Goal: Information Seeking & Learning: Learn about a topic

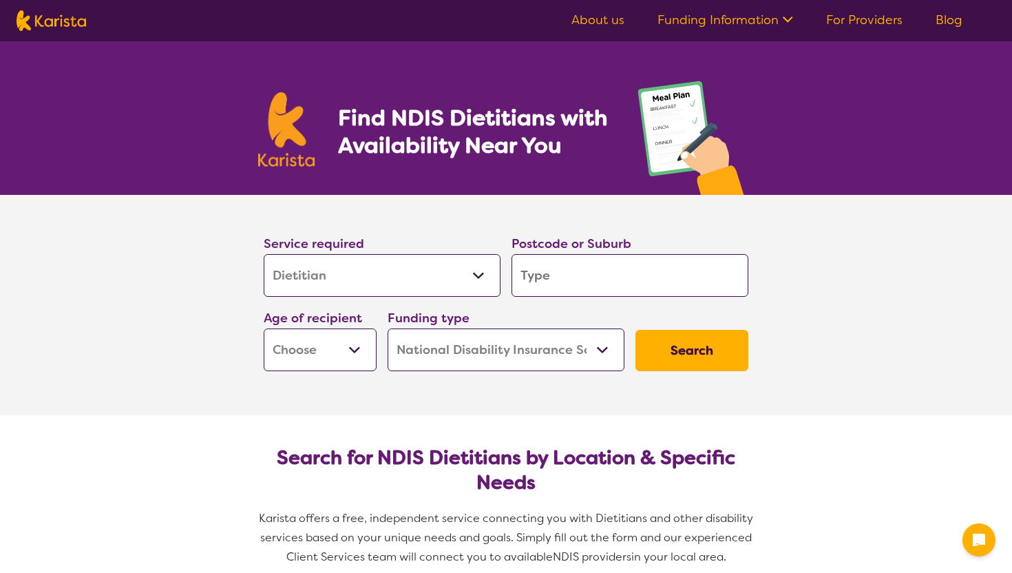
select select "Dietitian"
select select "NDIS"
select select "Dietitian"
select select "NDIS"
click at [544, 303] on div "Funding type Home Care Package (HCP) National Disability Insurance Scheme (NDIS…" at bounding box center [506, 339] width 248 height 74
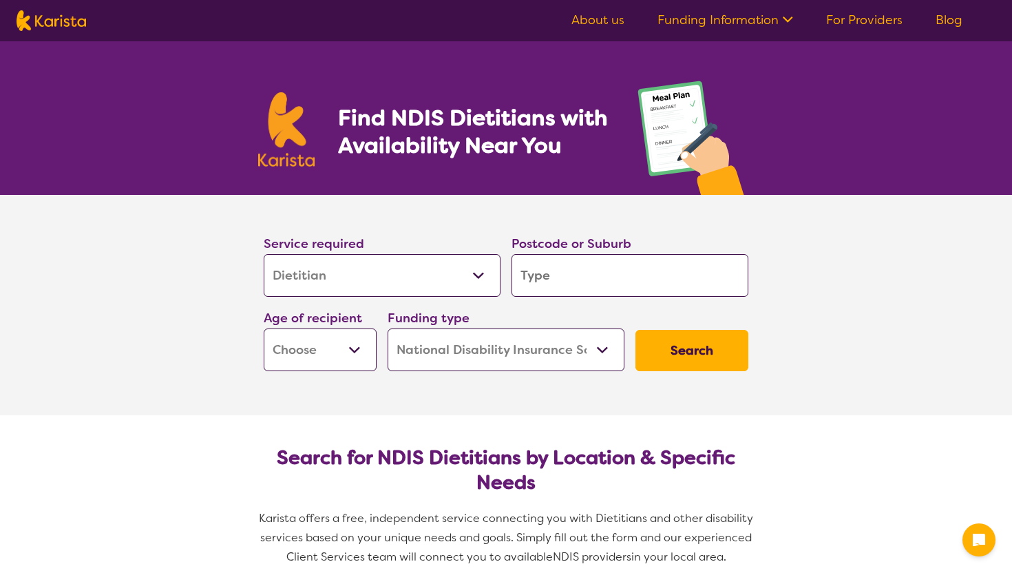
click at [541, 278] on input "search" at bounding box center [630, 275] width 237 height 43
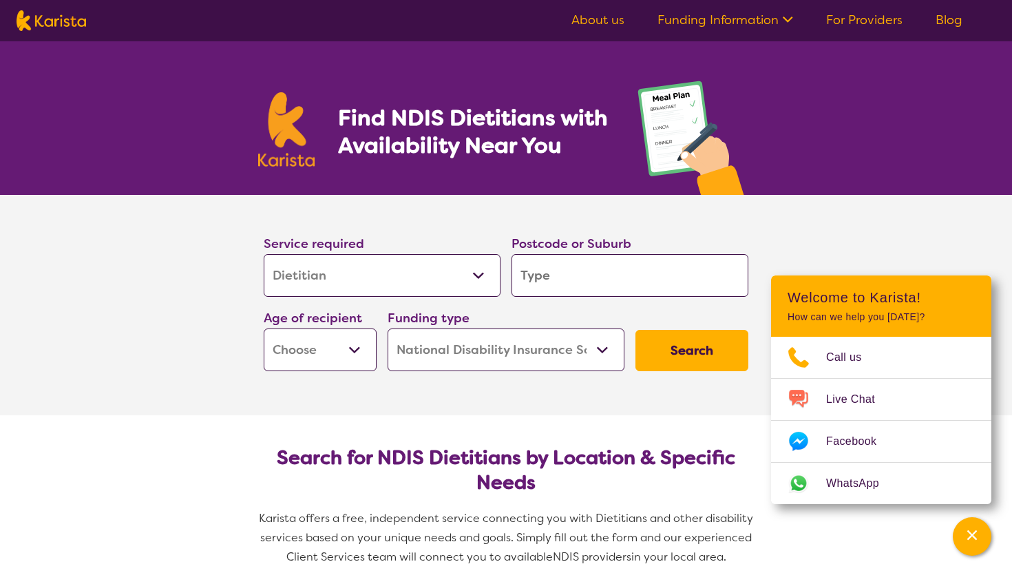
type input "4"
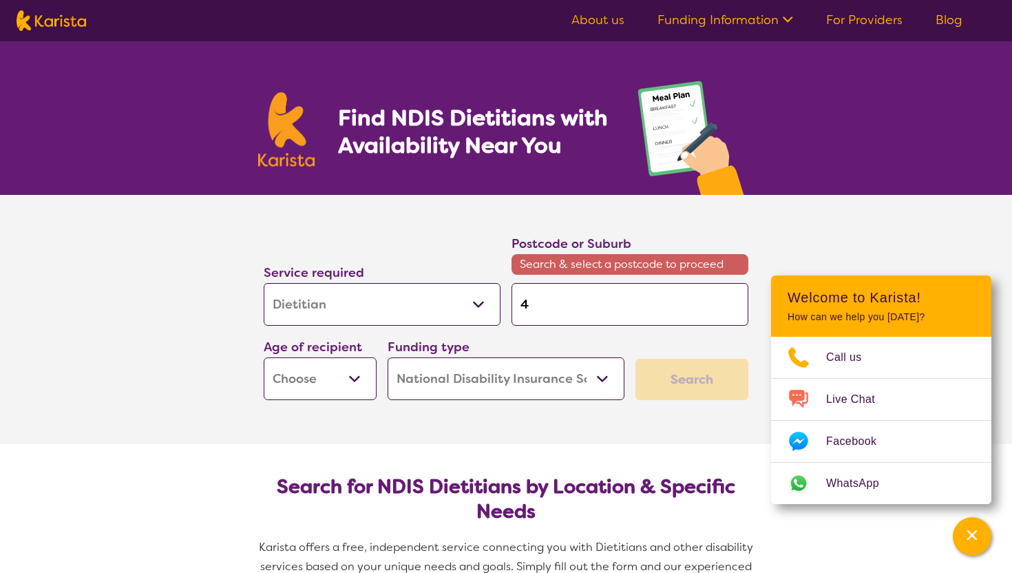
type input "40"
type input "403"
type input "4035"
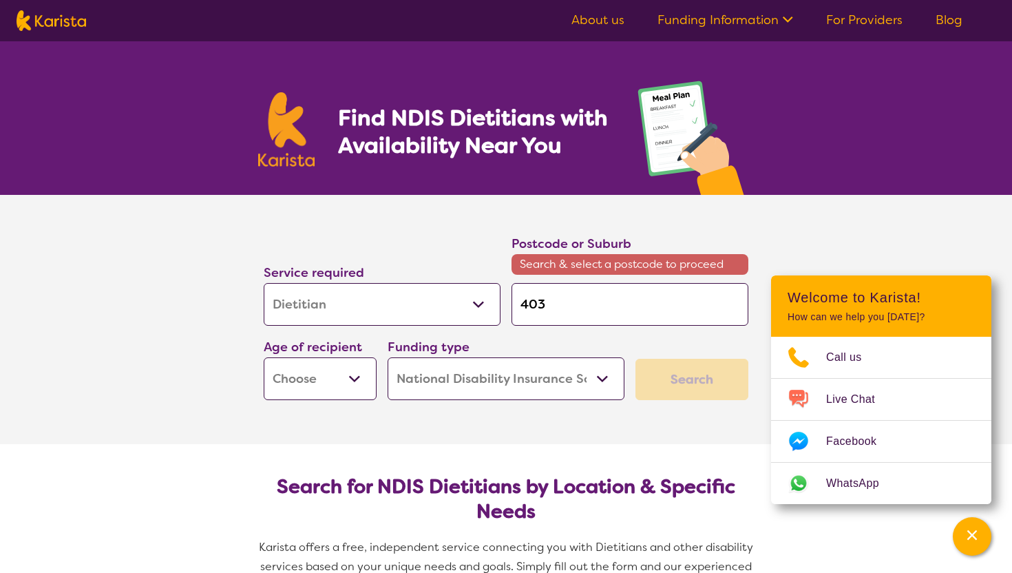
type input "4035"
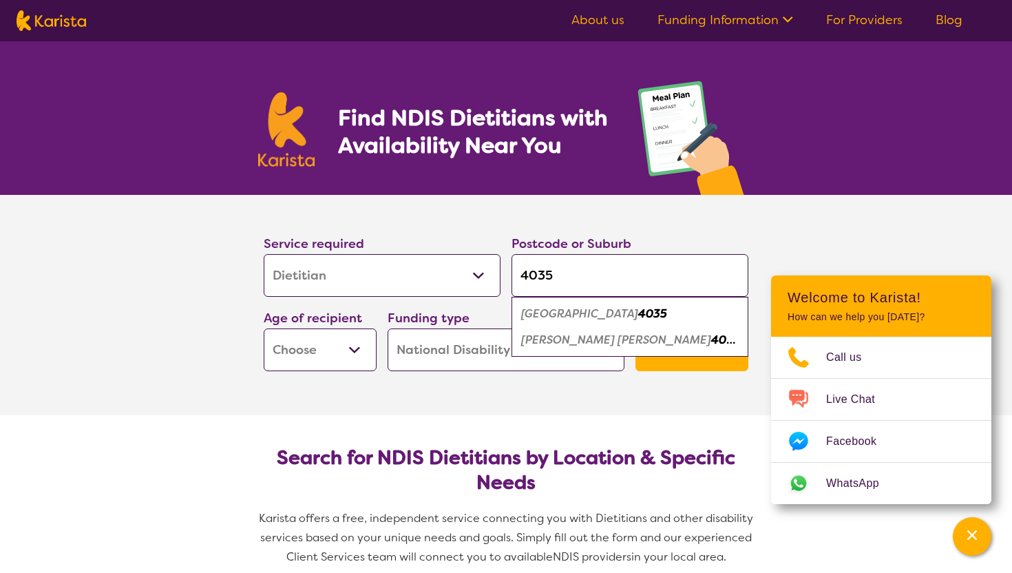
type input "4035"
click at [349, 355] on select "Early Childhood - 0 to 9 Child - 10 to 11 Adolescent - 12 to 17 Adult - 18 to 6…" at bounding box center [320, 349] width 113 height 43
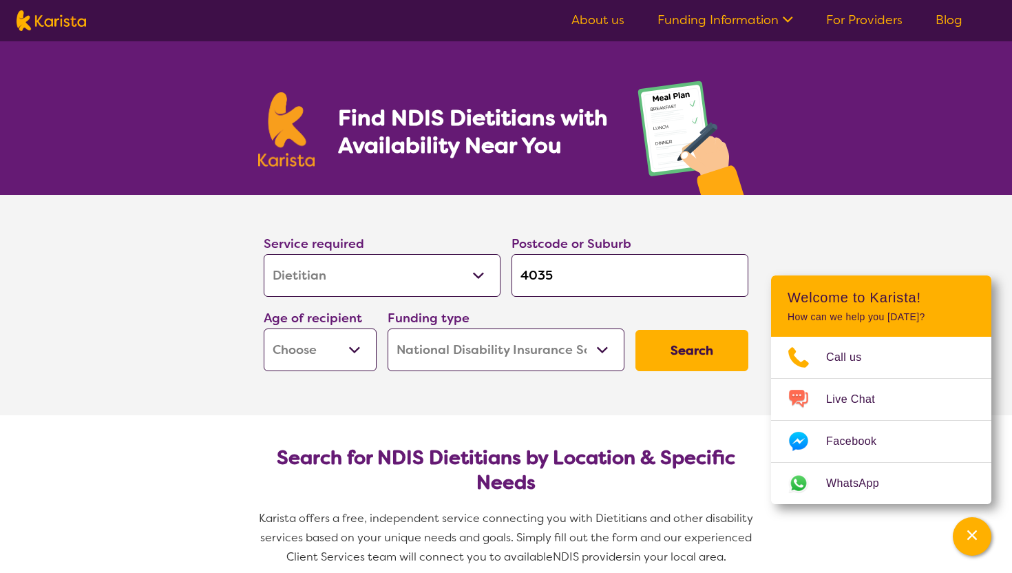
select select "CH"
click at [264, 328] on select "Early Childhood - 0 to 9 Child - 10 to 11 Adolescent - 12 to 17 Adult - 18 to 6…" at bounding box center [320, 349] width 113 height 43
select select "CH"
click at [474, 345] on select "Home Care Package (HCP) National Disability Insurance Scheme (NDIS) I don't know" at bounding box center [506, 349] width 237 height 43
click at [689, 350] on button "Search" at bounding box center [692, 350] width 113 height 41
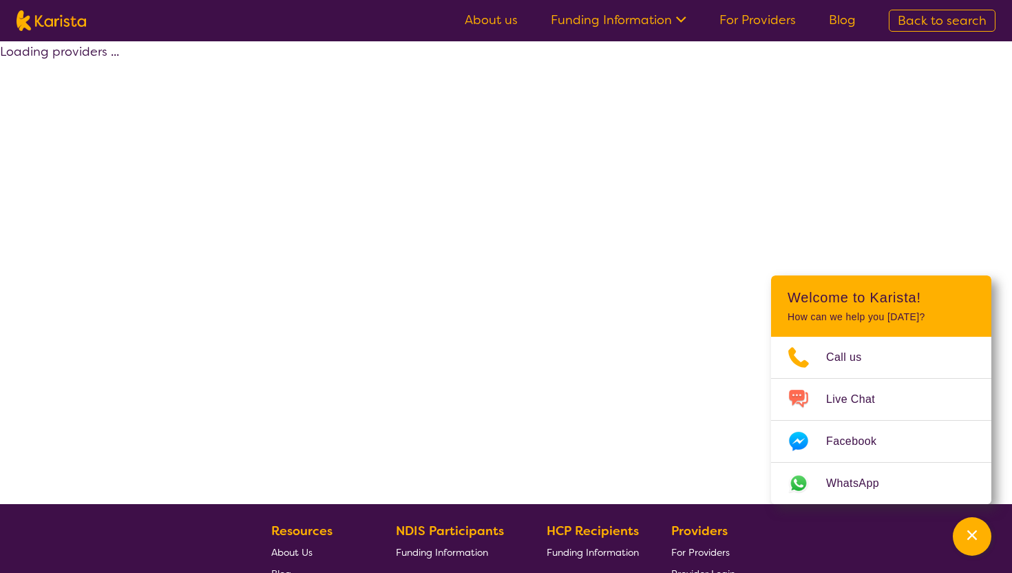
select select "NDIS"
select select "Dietitian"
select select "CH"
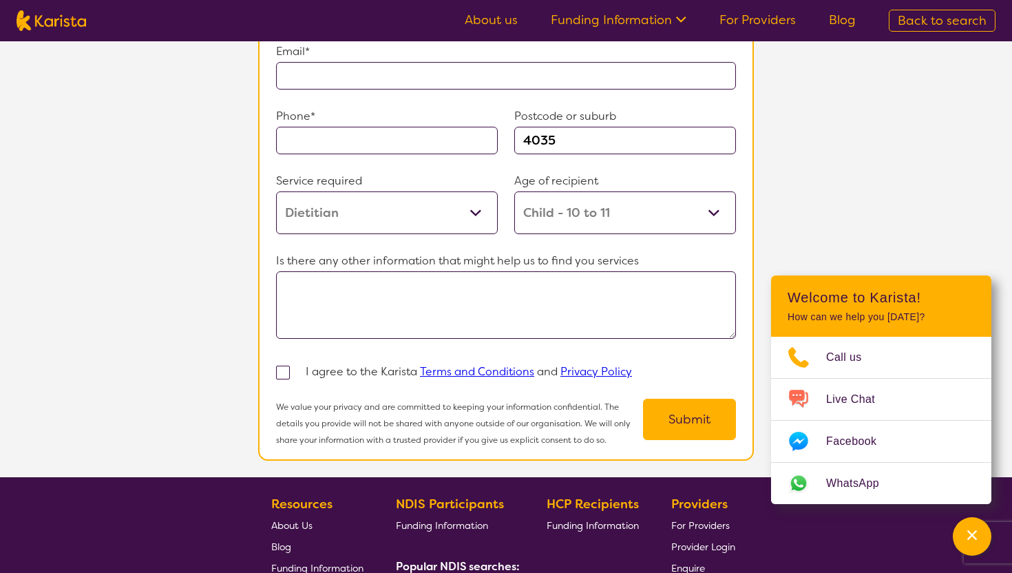
scroll to position [1032, 0]
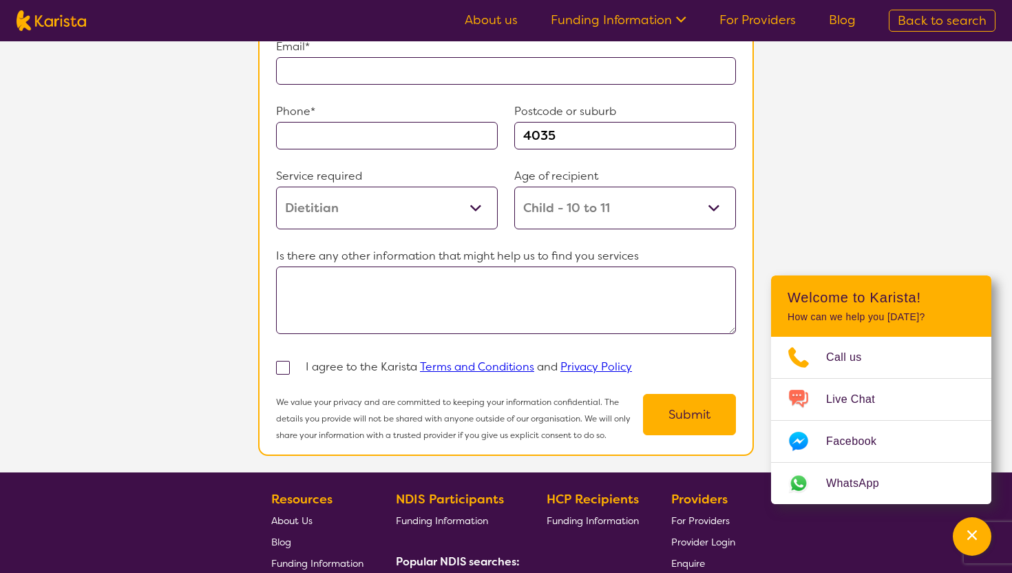
select select "Dietitian"
select select "CH"
select select "NDIS"
select select "Dietitian"
select select "CH"
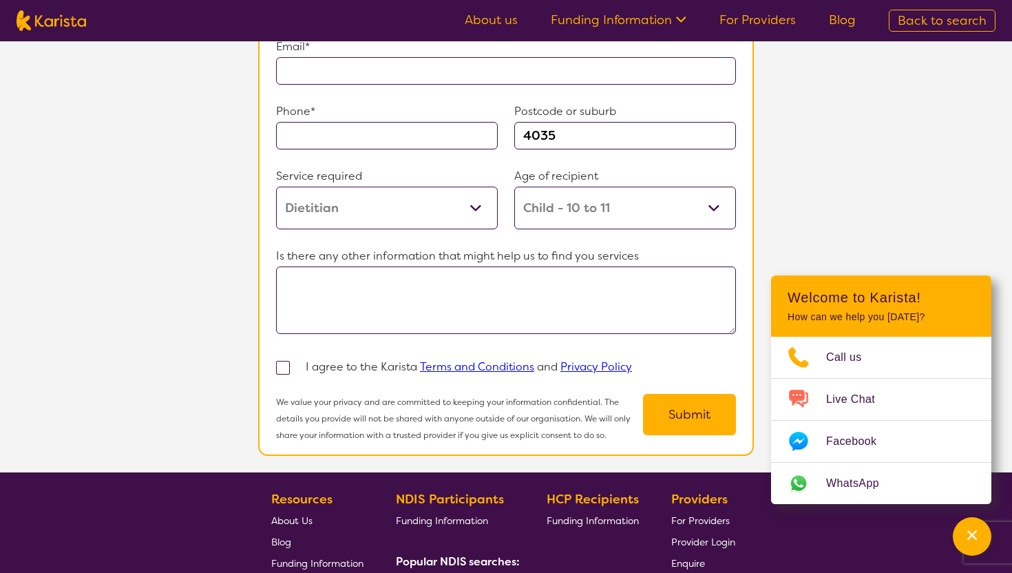
select select "NDIS"
